Goal: Communication & Community: Answer question/provide support

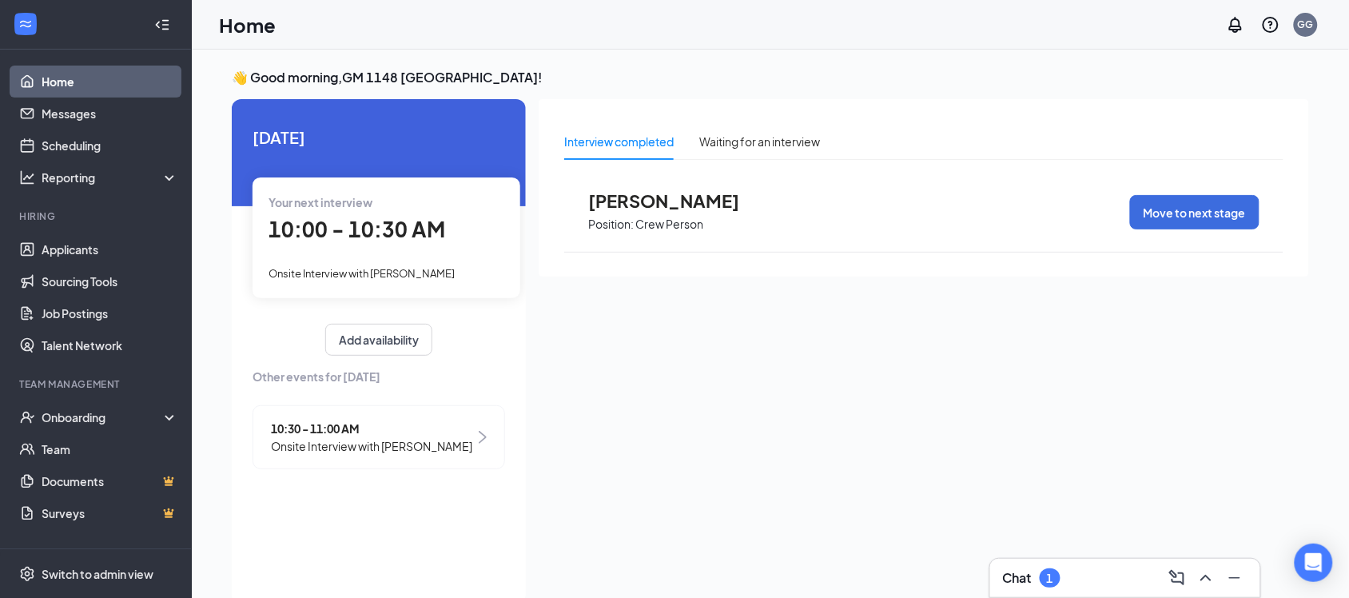
click at [1061, 572] on div "Chat 1" at bounding box center [1032, 577] width 58 height 19
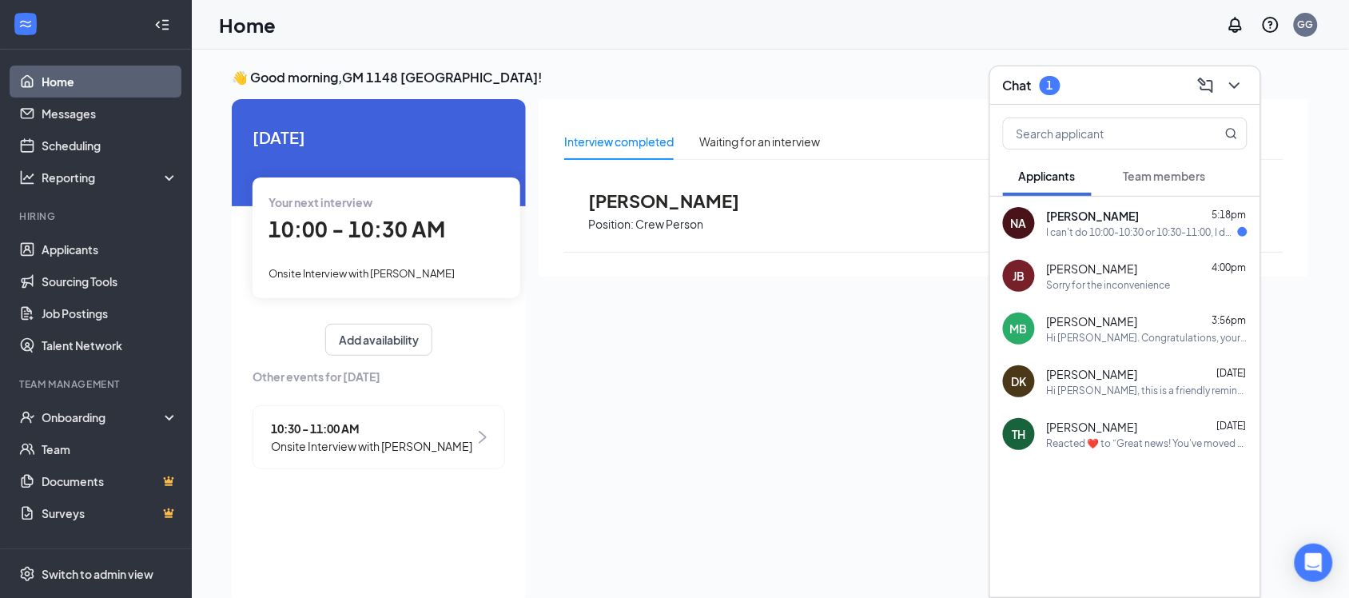
click at [744, 420] on div "Interview completed Waiting for an interview [PERSON_NAME] Position: Crew Perso…" at bounding box center [924, 347] width 771 height 496
click at [90, 250] on link "Applicants" at bounding box center [110, 249] width 137 height 32
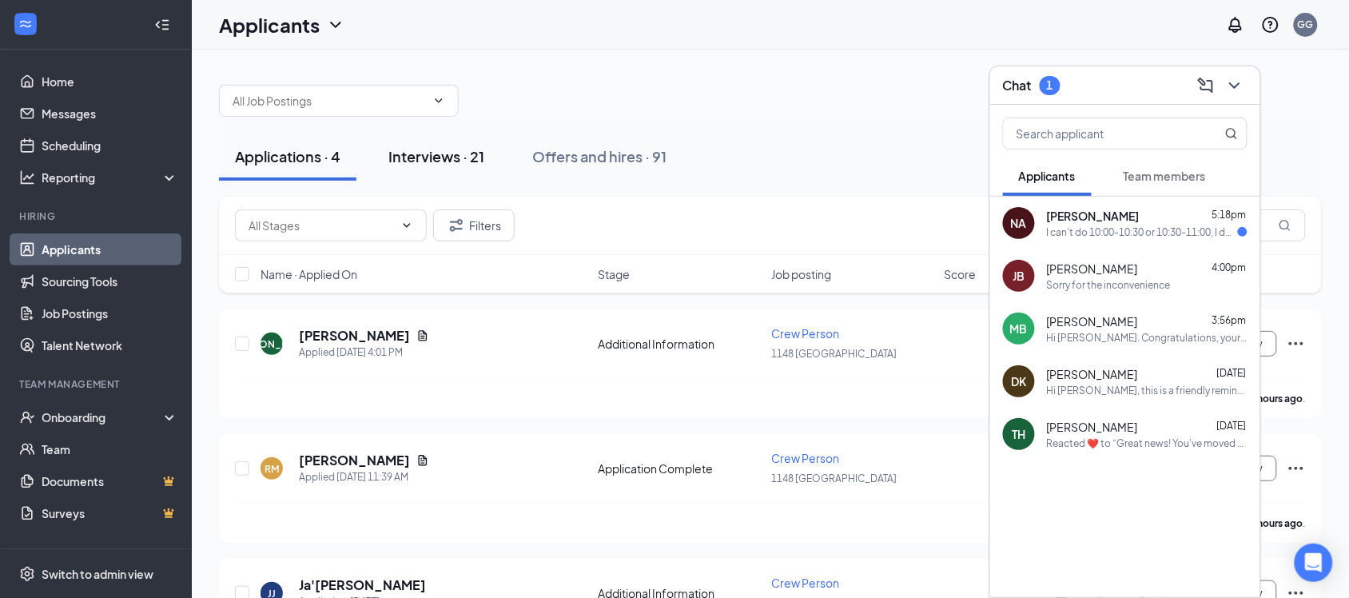
click at [425, 158] on div "Interviews · 21" at bounding box center [436, 156] width 96 height 20
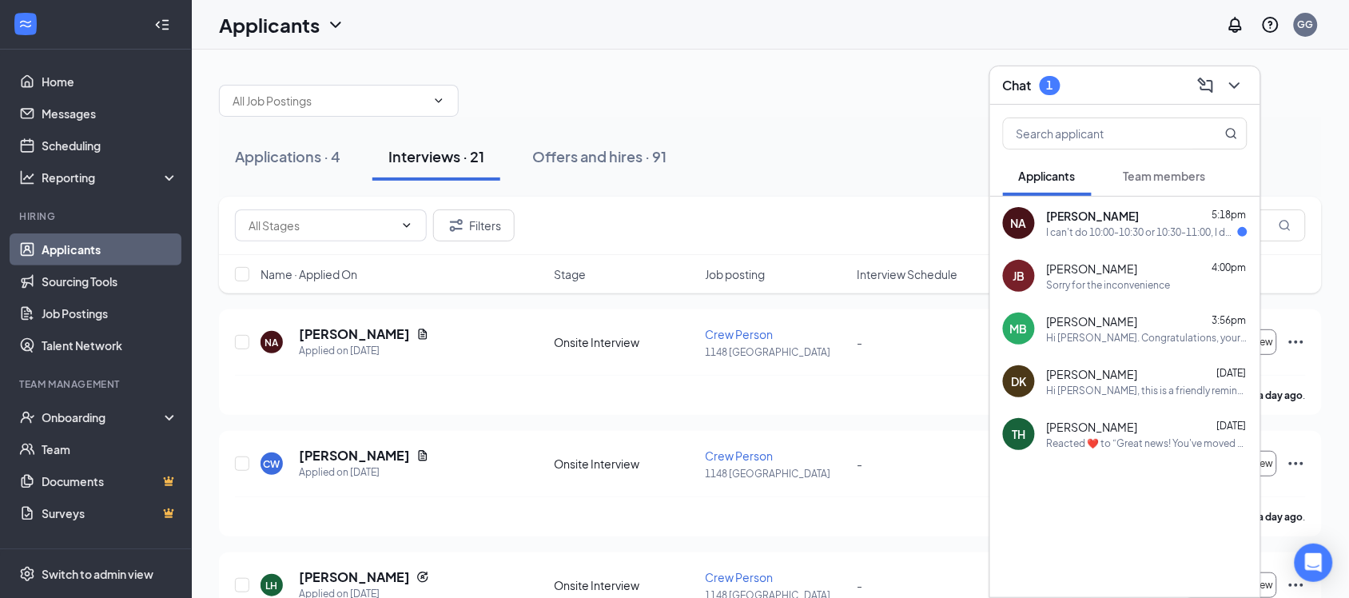
click at [1101, 229] on div "I can't do 10:00-10:30 or 10:30-11:00, I don't have a way there" at bounding box center [1142, 232] width 191 height 14
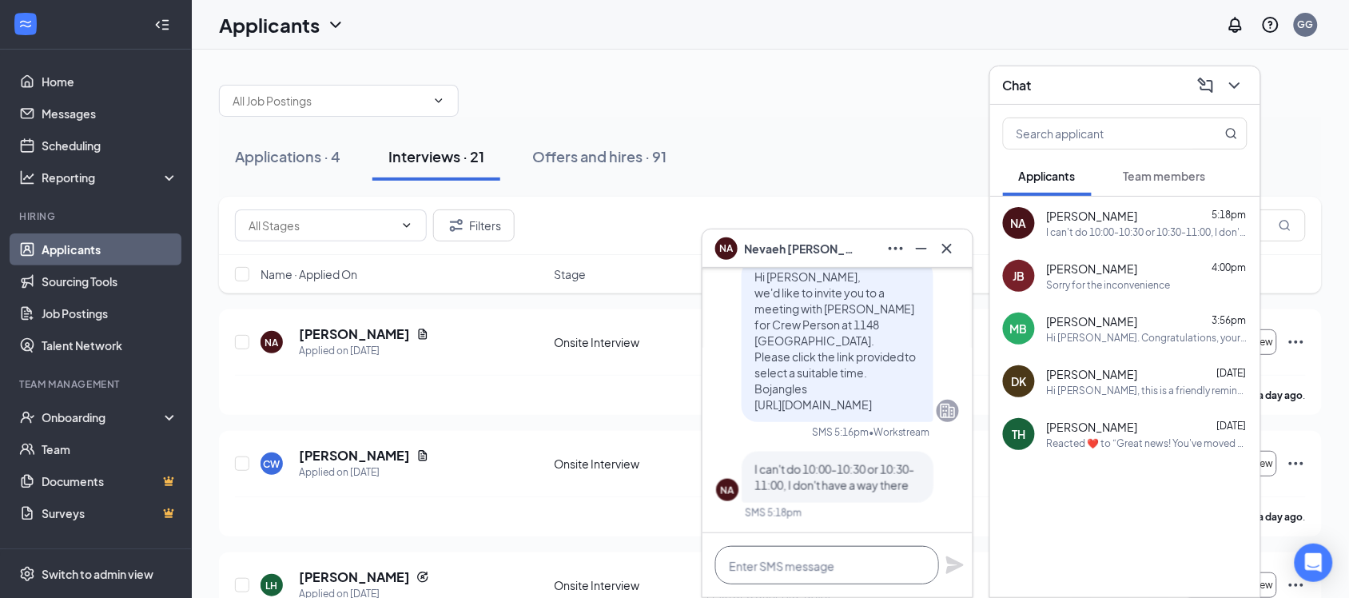
click at [807, 560] on textarea at bounding box center [827, 565] width 224 height 38
click at [790, 569] on textarea at bounding box center [827, 565] width 224 height 38
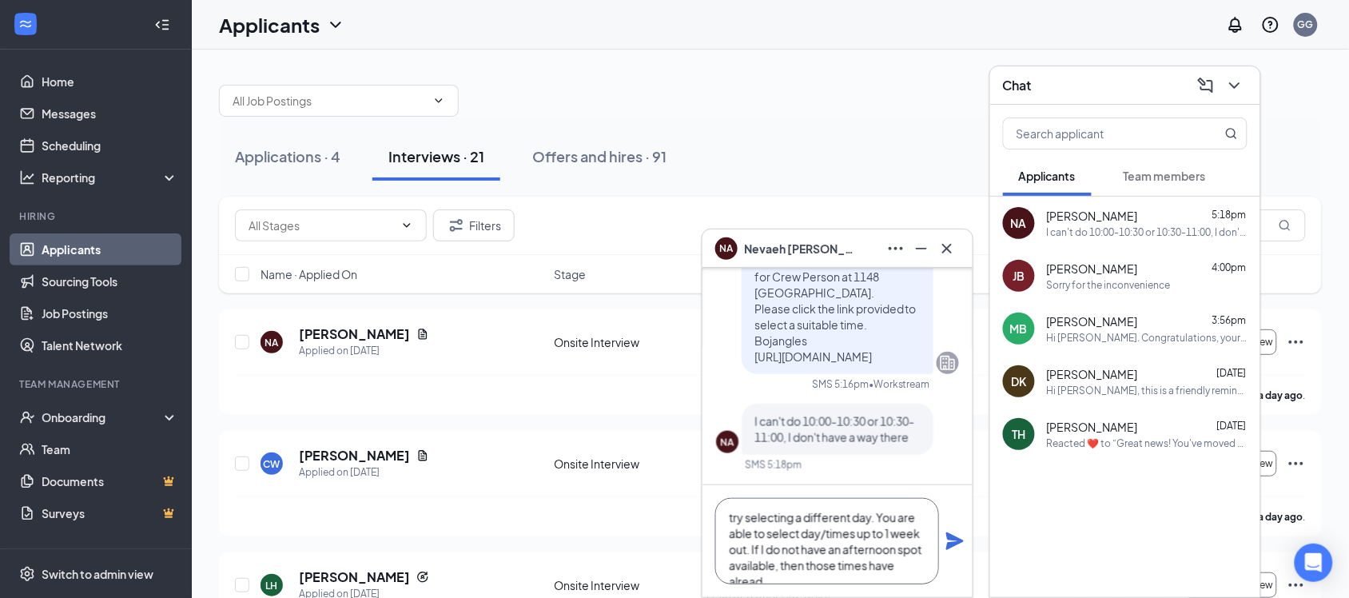
scroll to position [17, 0]
click at [811, 566] on textarea "try selecting a different day. You are able to select day/times up to 1 week ou…" at bounding box center [827, 541] width 224 height 86
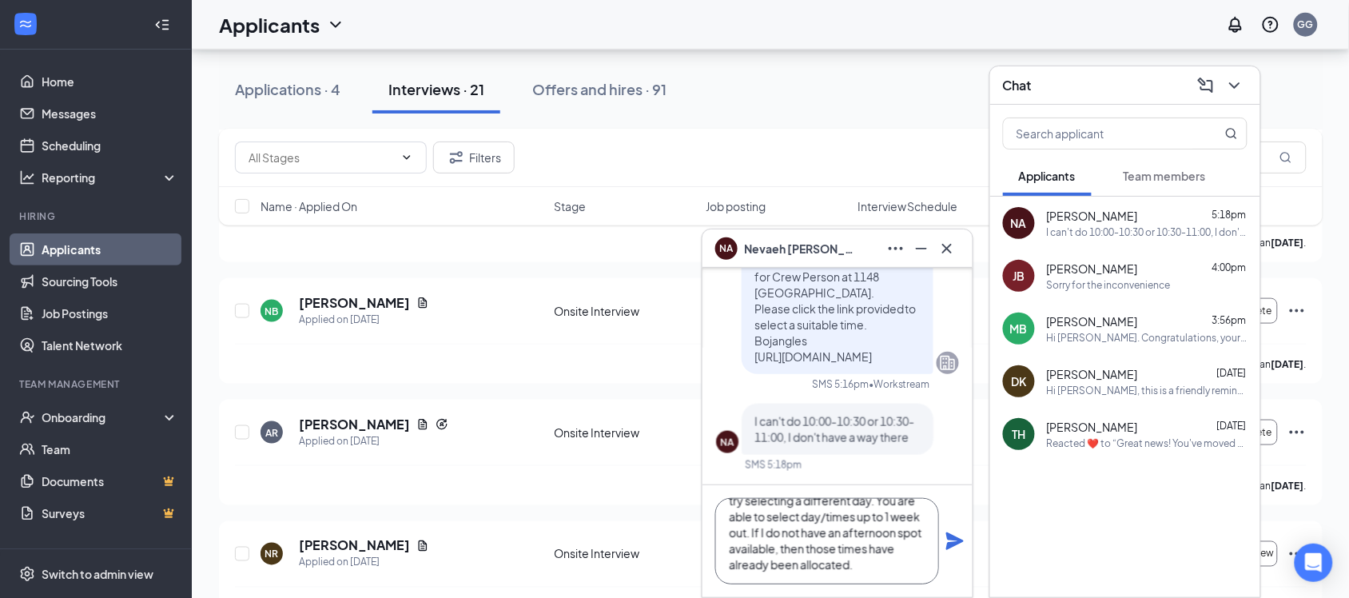
scroll to position [400, 0]
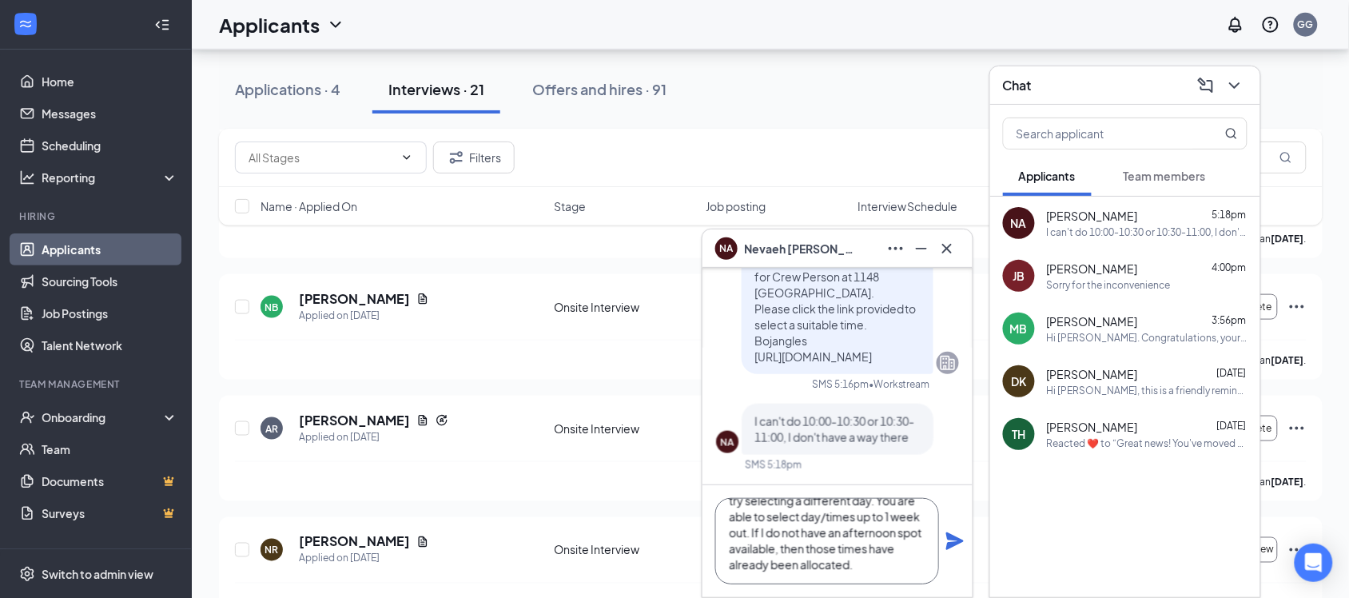
click at [873, 509] on textarea "try selecting a different day. You are able to select day/times up to 1 week ou…" at bounding box center [827, 541] width 224 height 86
click at [876, 521] on textarea "try selecting a different day. You are able to select day/times up to 1 week ou…" at bounding box center [827, 541] width 224 height 86
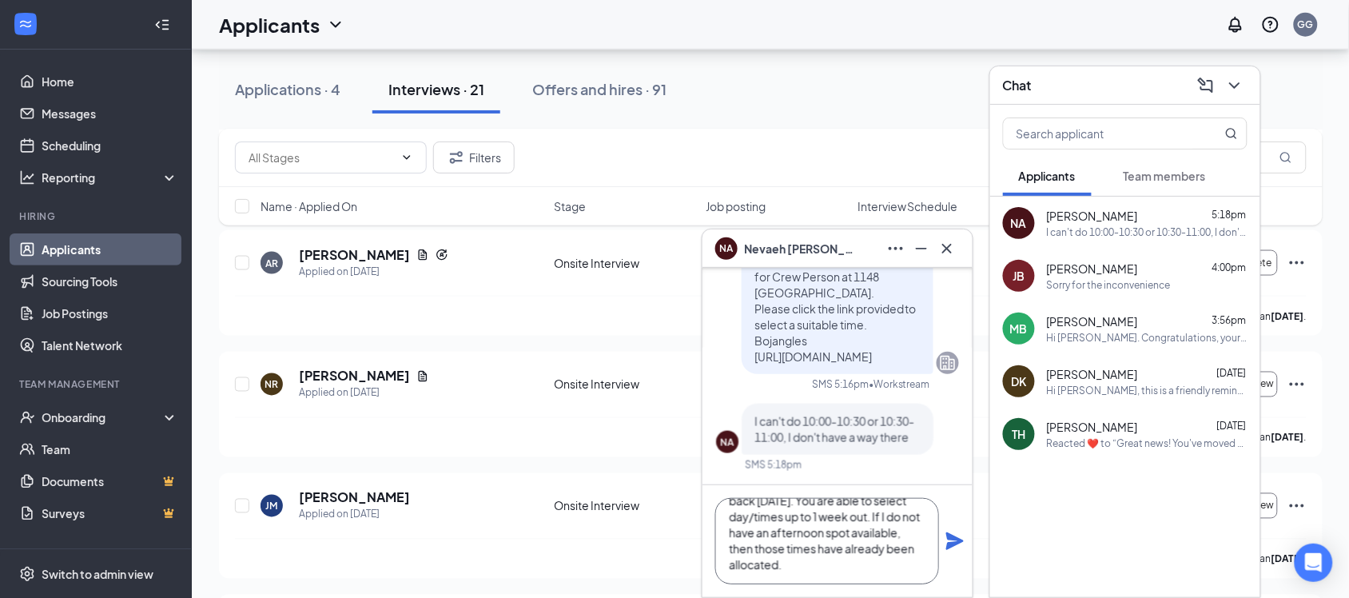
scroll to position [600, 0]
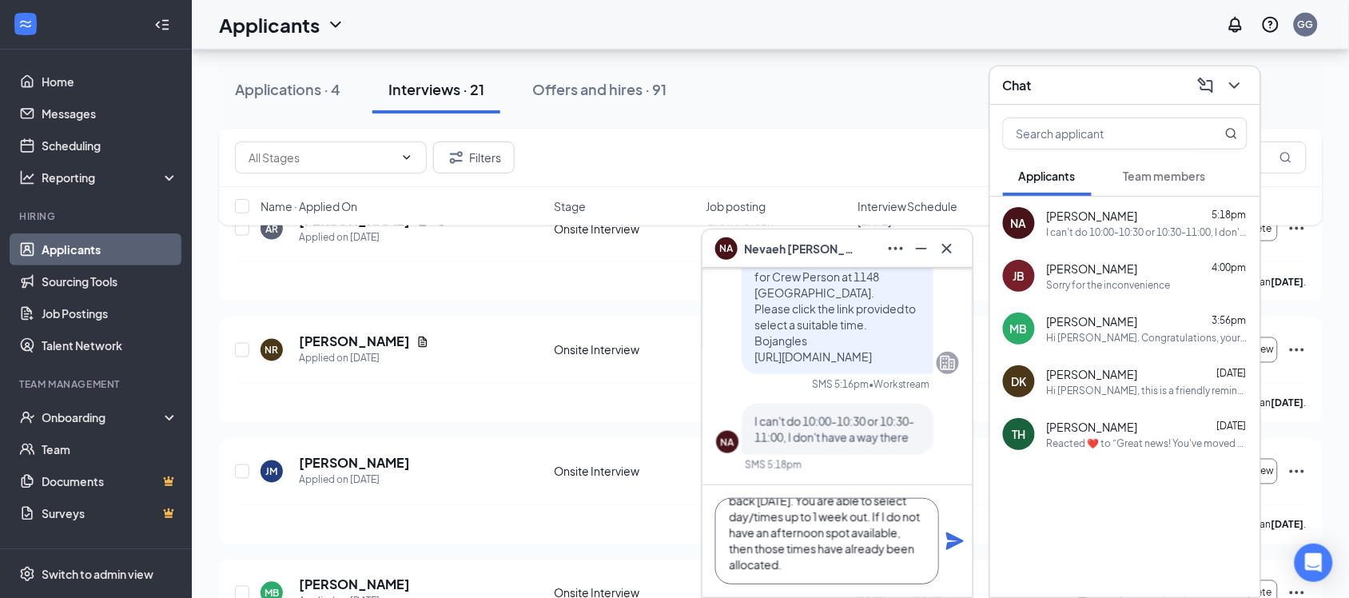
type textarea "try selecting a different day or check back [DATE]. You are able to select day/…"
click at [953, 537] on icon "Plane" at bounding box center [955, 541] width 18 height 18
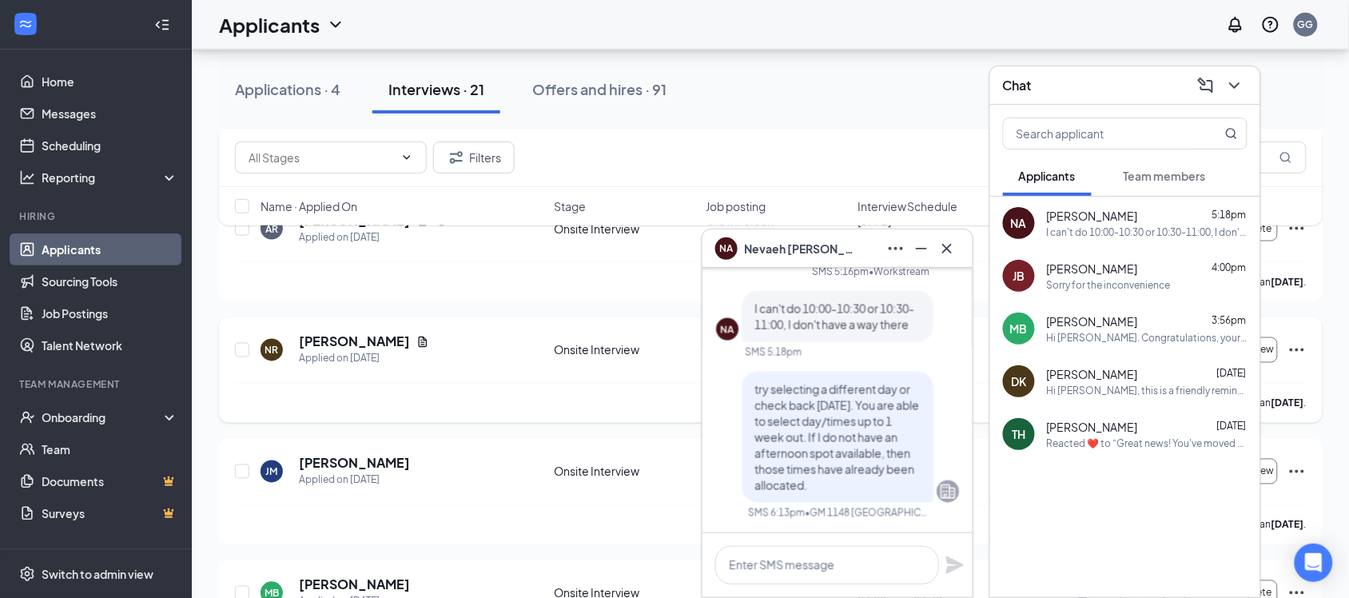
scroll to position [0, 0]
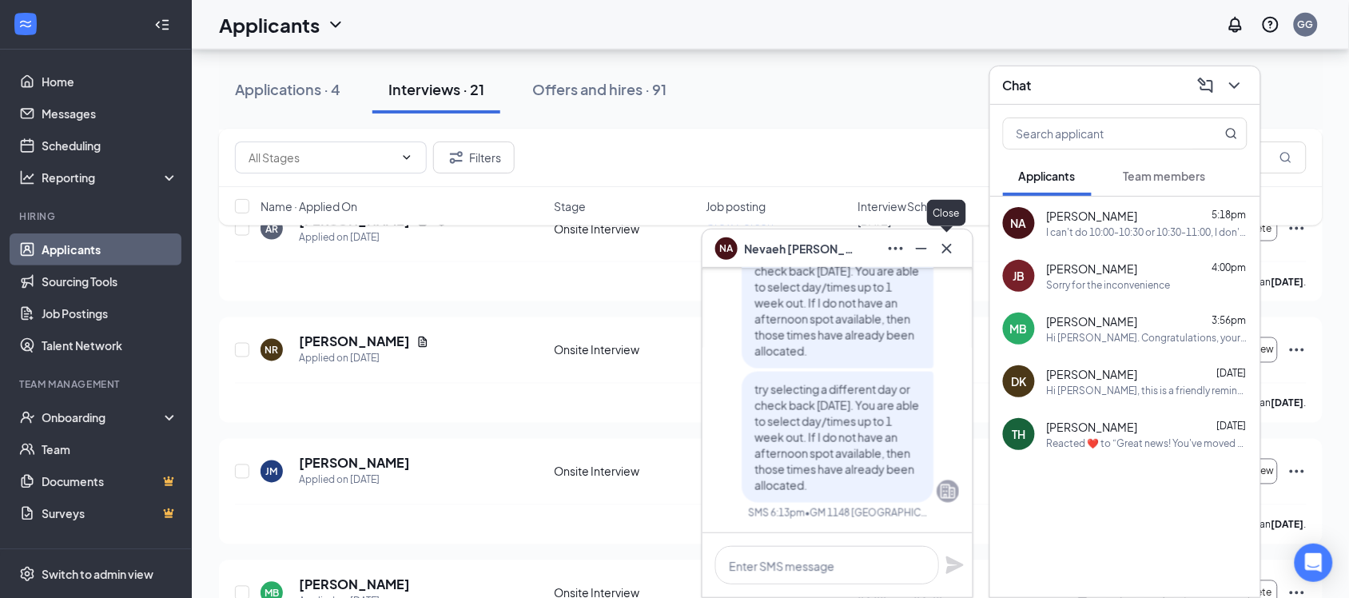
click at [946, 252] on icon "Cross" at bounding box center [947, 248] width 19 height 19
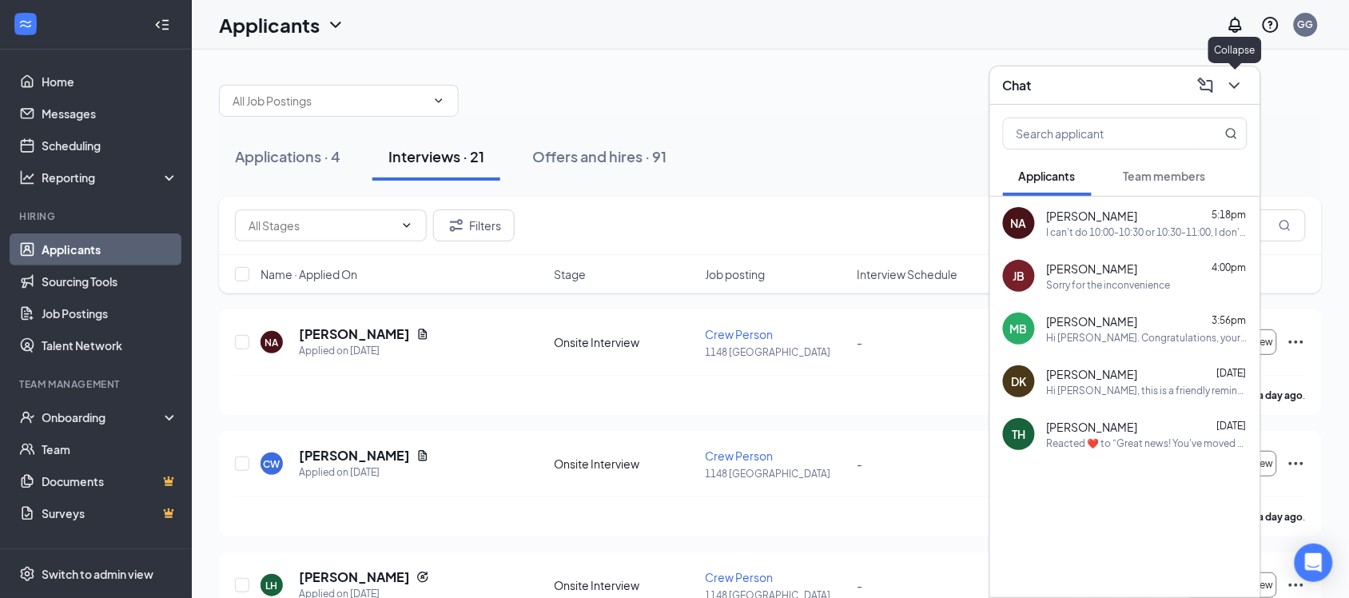
click at [1237, 82] on icon "ChevronDown" at bounding box center [1234, 85] width 19 height 19
